Goal: Information Seeking & Learning: Learn about a topic

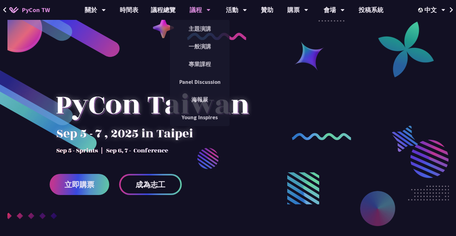
click at [202, 10] on div "議程" at bounding box center [200, 10] width 21 height 20
click at [203, 28] on link "主題演講" at bounding box center [200, 28] width 60 height 15
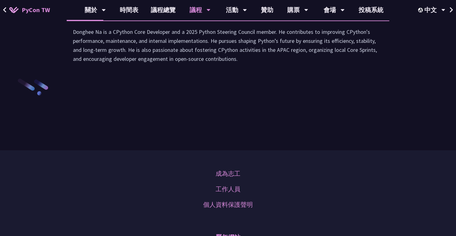
scroll to position [910, 0]
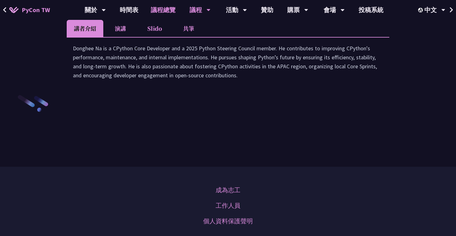
click at [155, 11] on link "議程總覽" at bounding box center [163, 10] width 37 height 20
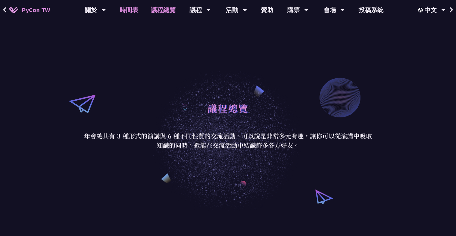
click at [137, 8] on link "時間表" at bounding box center [129, 10] width 31 height 20
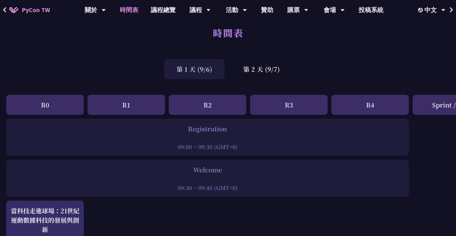
scroll to position [11, 0]
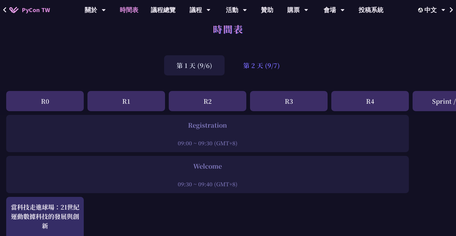
click at [251, 68] on div "第 2 天 (9/7)" at bounding box center [261, 65] width 61 height 20
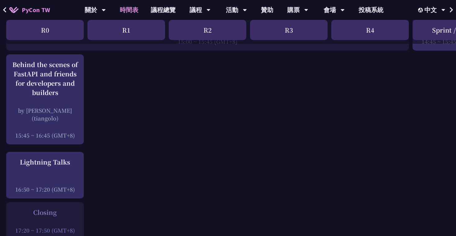
scroll to position [807, 0]
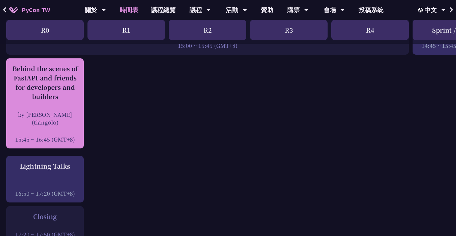
click at [27, 111] on div "by [PERSON_NAME] (tiangolo)" at bounding box center [44, 119] width 71 height 16
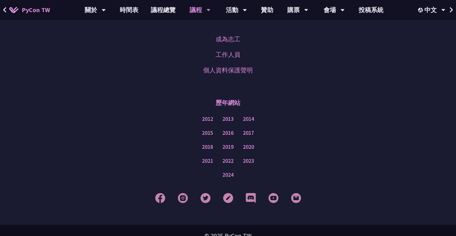
scroll to position [1134, 0]
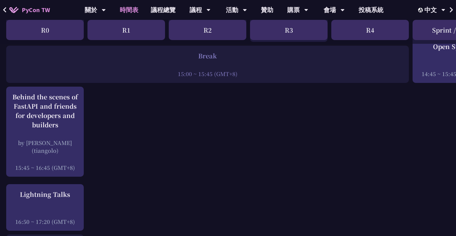
scroll to position [782, 0]
